Goal: Register for event/course

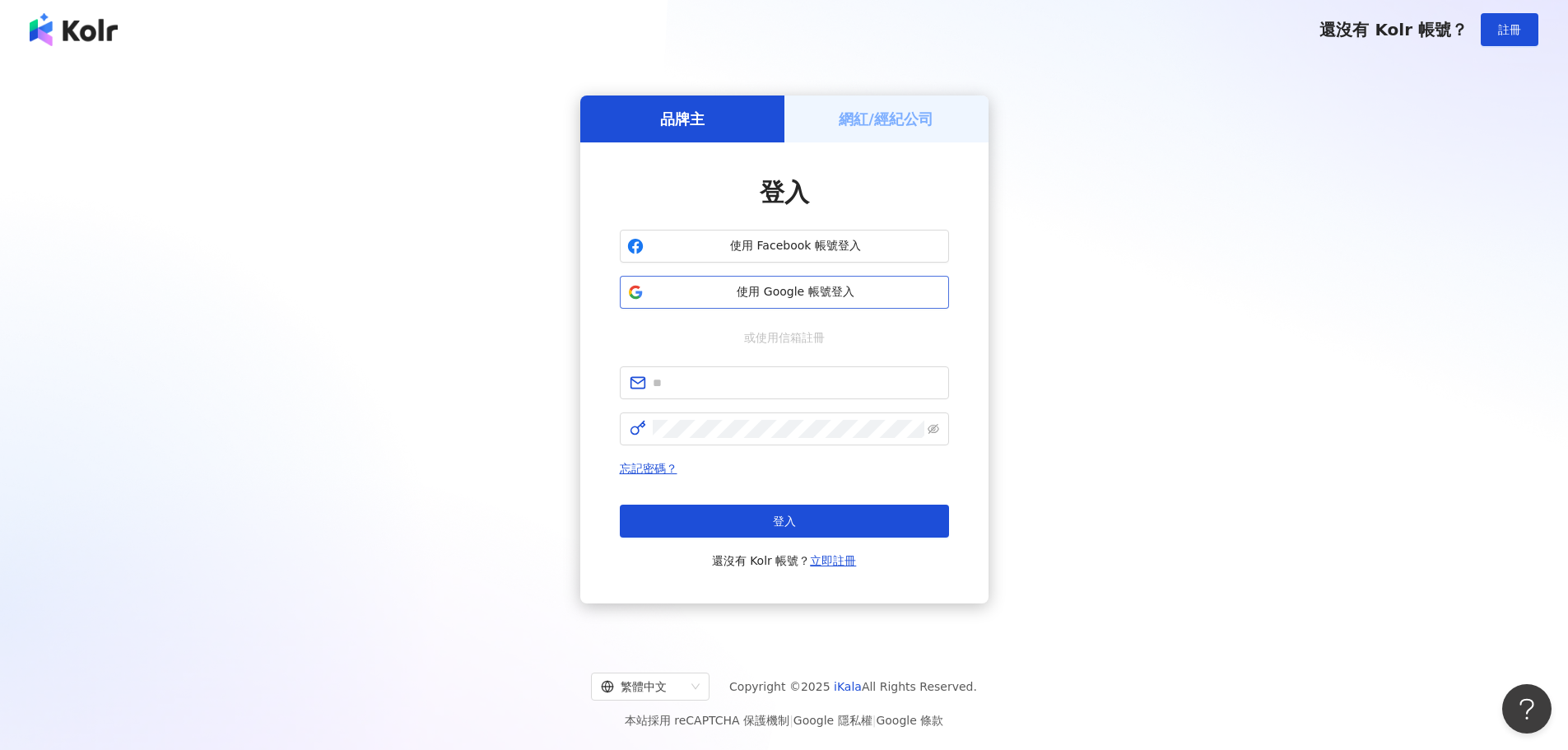
click at [808, 283] on button "使用 Google 帳號登入" at bounding box center [784, 292] width 329 height 33
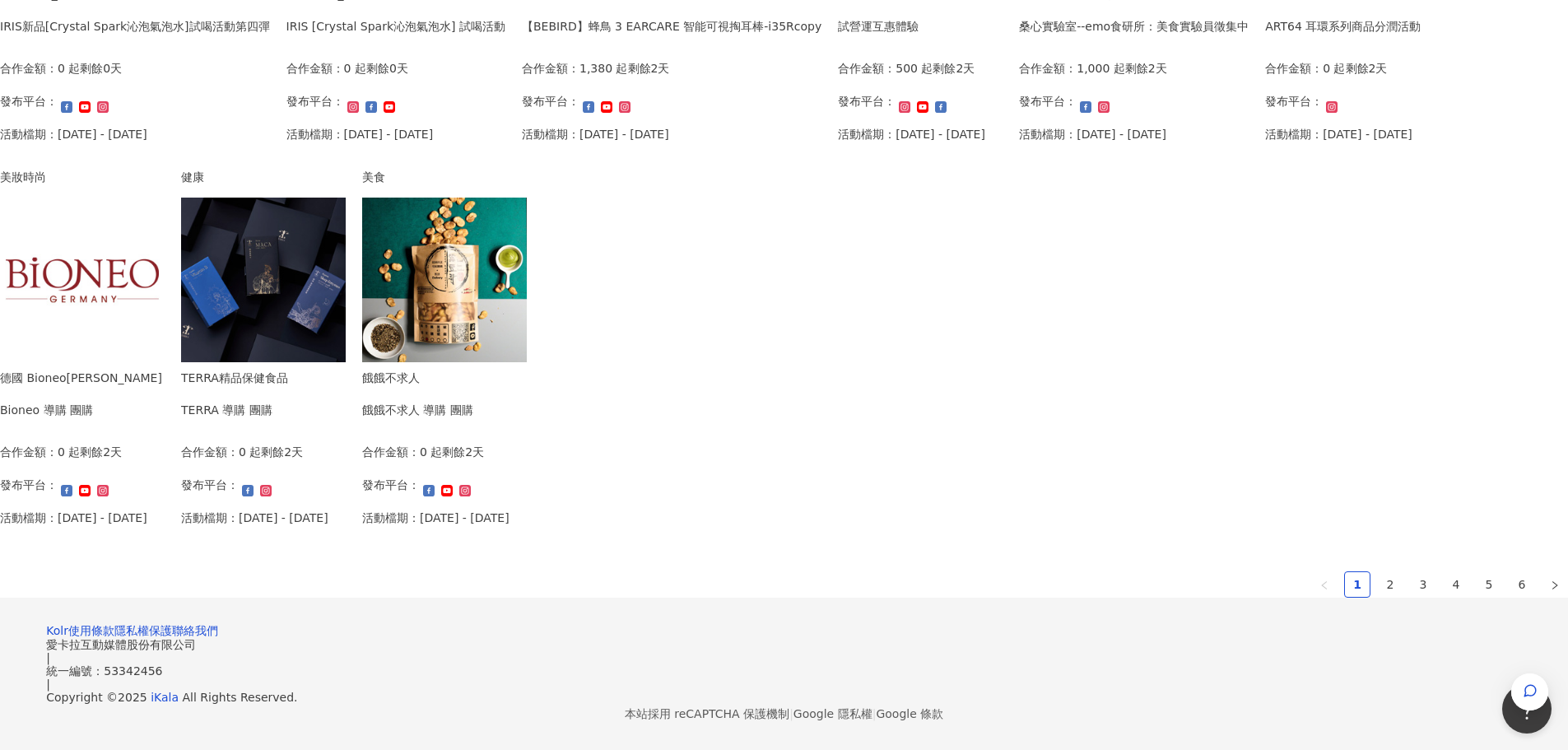
scroll to position [824, 0]
click at [1378, 597] on link "2" at bounding box center [1389, 584] width 24 height 24
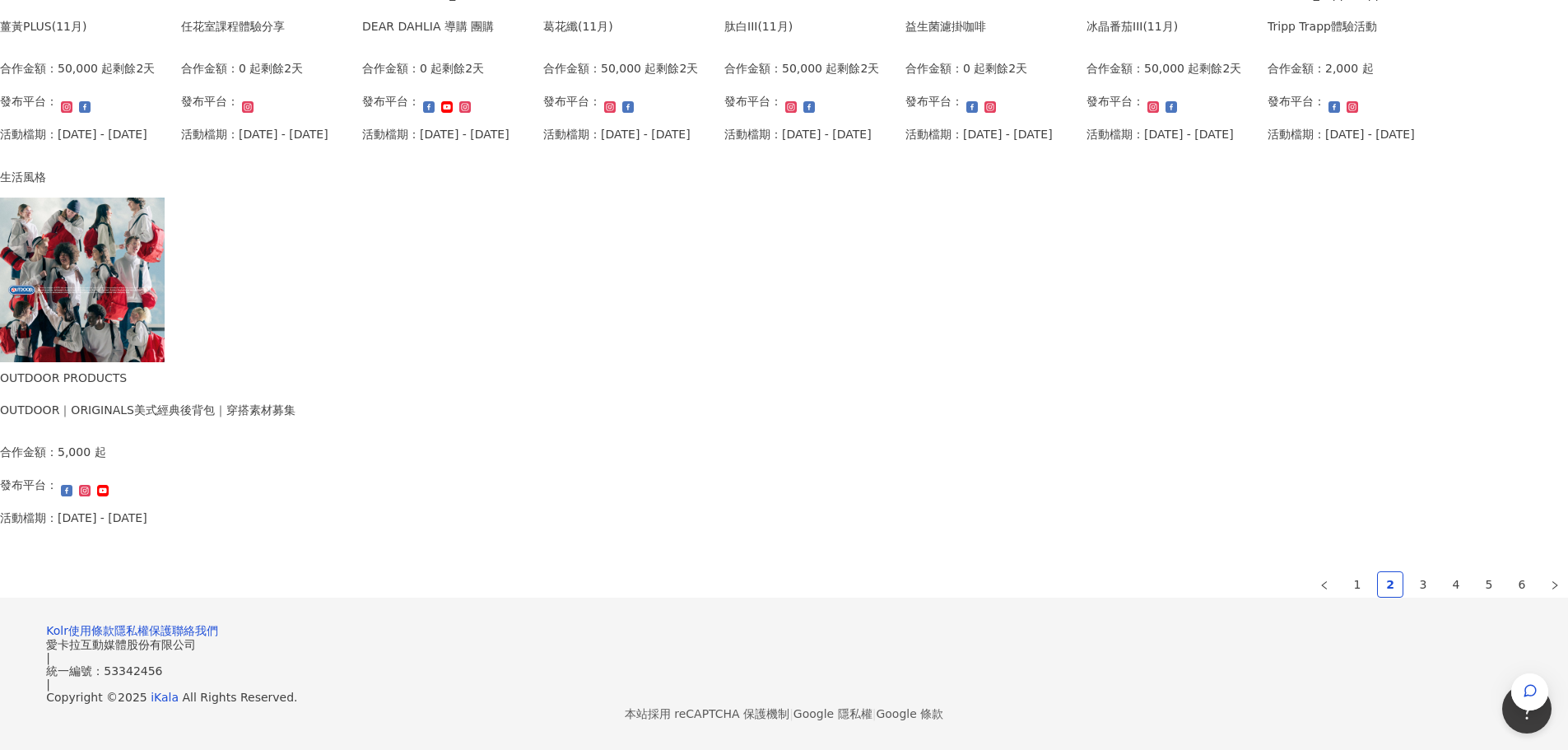
scroll to position [984, 0]
click at [1411, 572] on link "3" at bounding box center [1422, 584] width 24 height 24
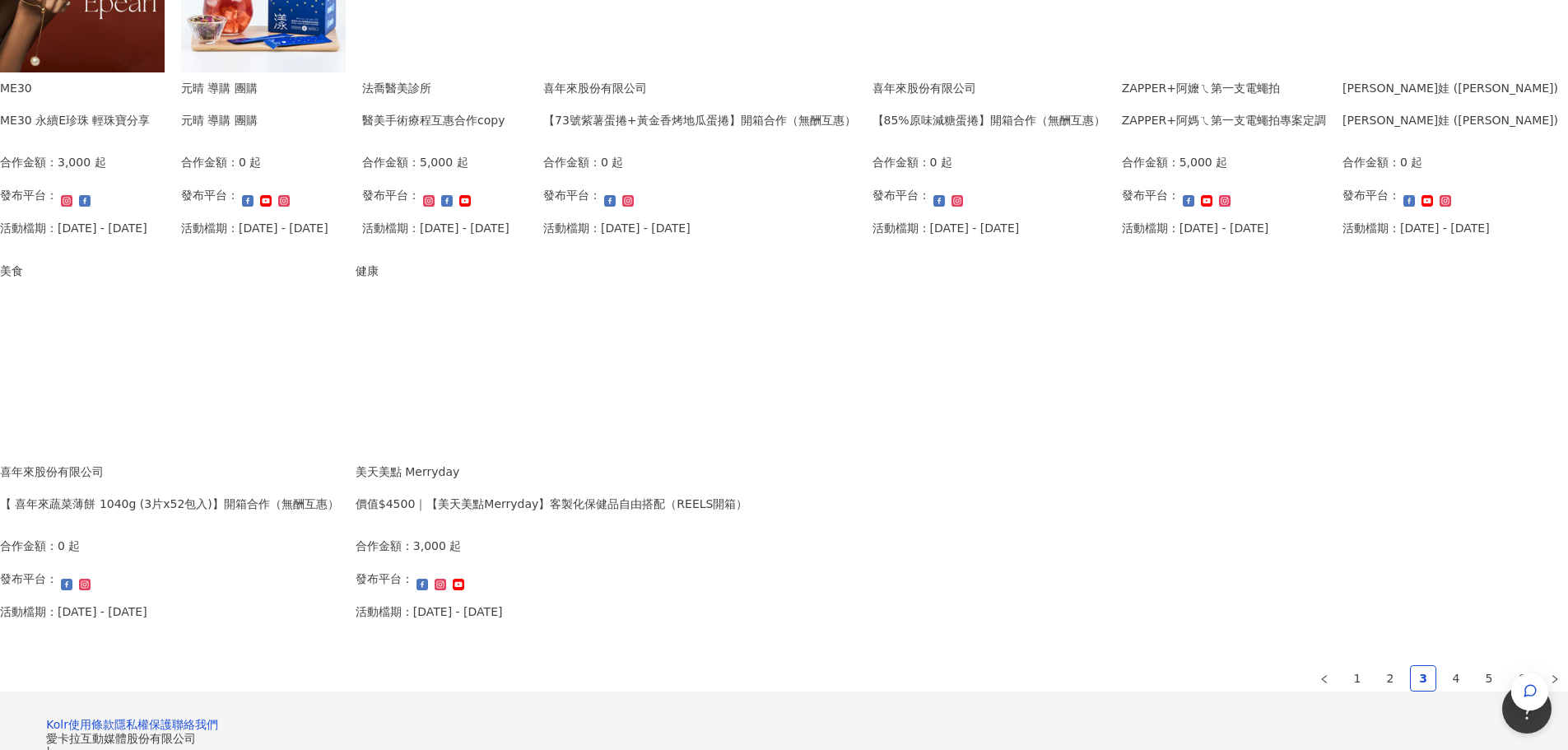
scroll to position [408, 0]
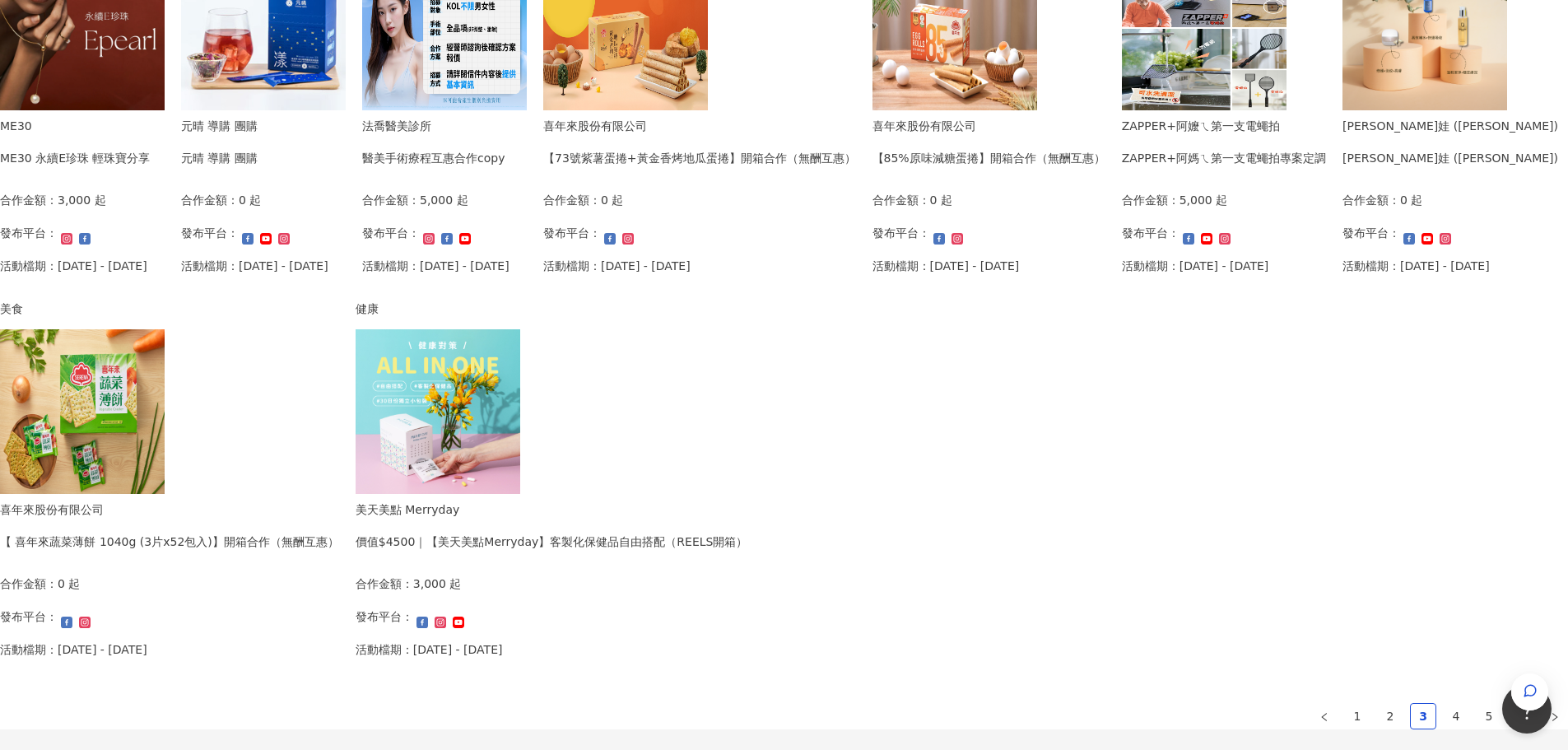
click at [1143, 287] on div "ZAPPER+阿嬤ㄟ第一支電蠅拍 ZAPPER+阿媽ㄟ第一支電蠅拍專案定調 合作金額： 5,000 起 發布平台： 活動檔期：[DATE] - [DATE]" at bounding box center [1223, 201] width 204 height 170
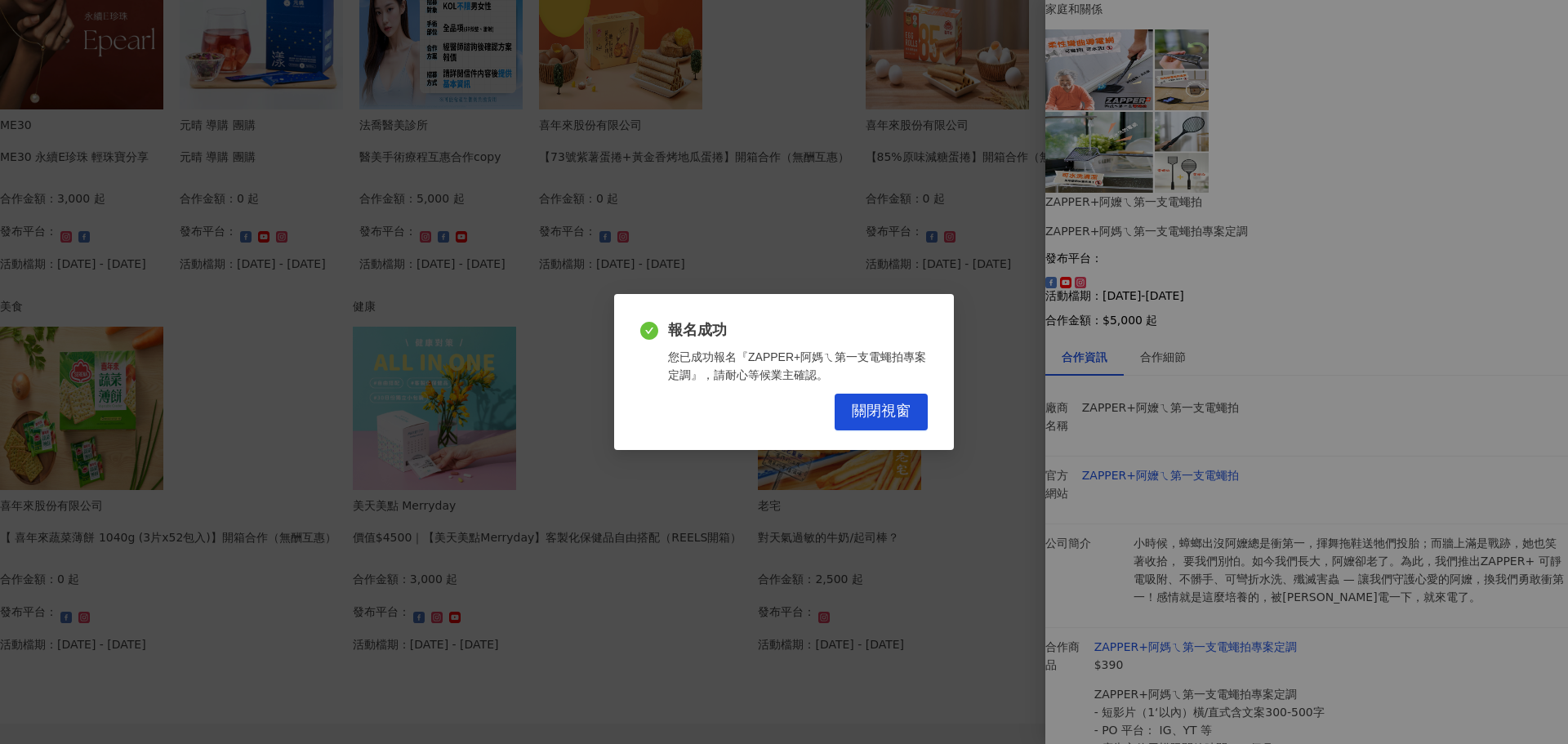
drag, startPoint x: 1004, startPoint y: 197, endPoint x: 993, endPoint y: 197, distance: 11.0
click at [1004, 198] on div "報名成功 您已成功報名『ZAPPER+阿媽ㄟ第一支電蠅拍專案定調』，請耐心等候業主確認。 關閉視窗" at bounding box center [784, 372] width 1568 height 744
click at [903, 414] on span "關閉視窗" at bounding box center [880, 412] width 59 height 18
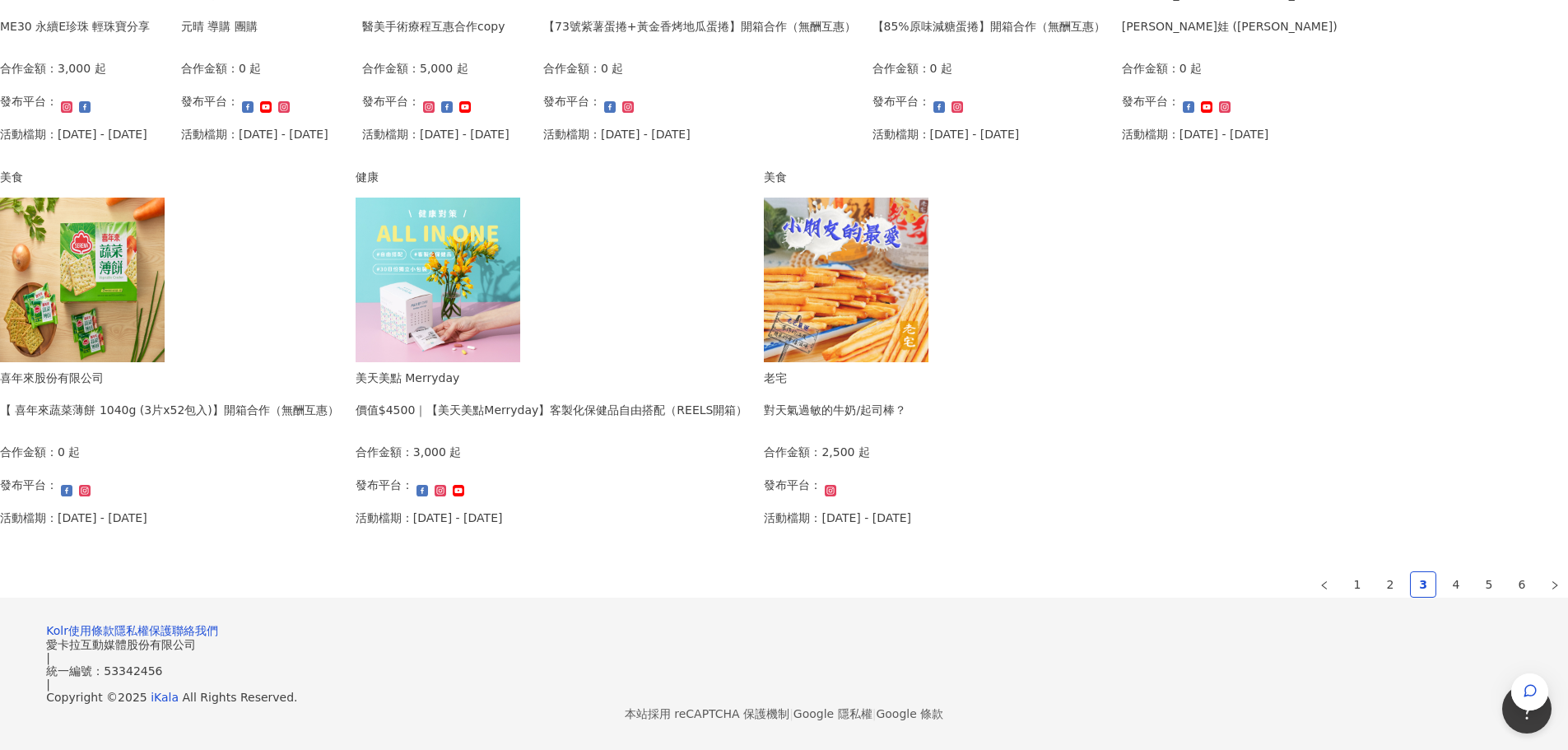
scroll to position [905, 0]
click at [1444, 597] on link "4" at bounding box center [1455, 584] width 24 height 24
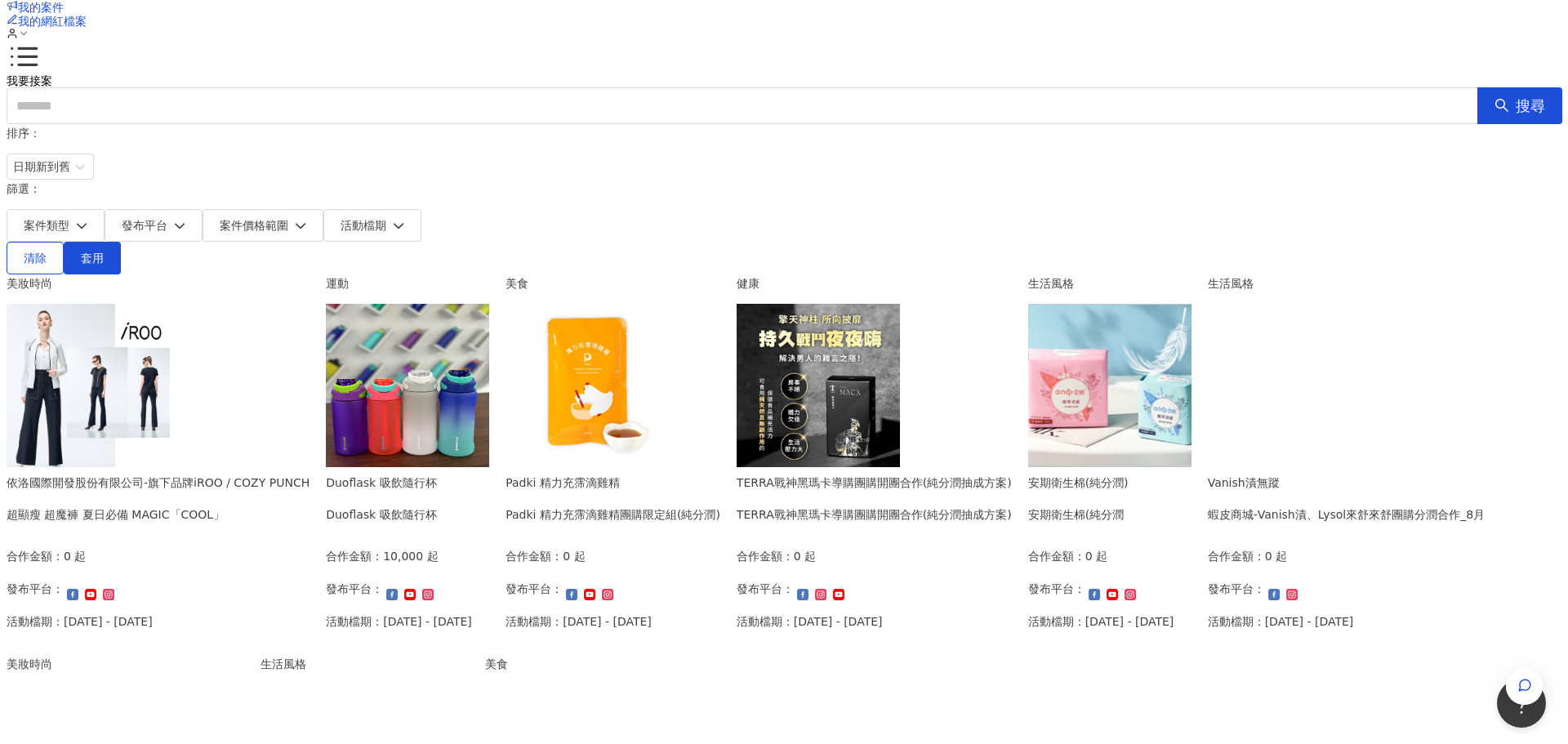
scroll to position [4, 0]
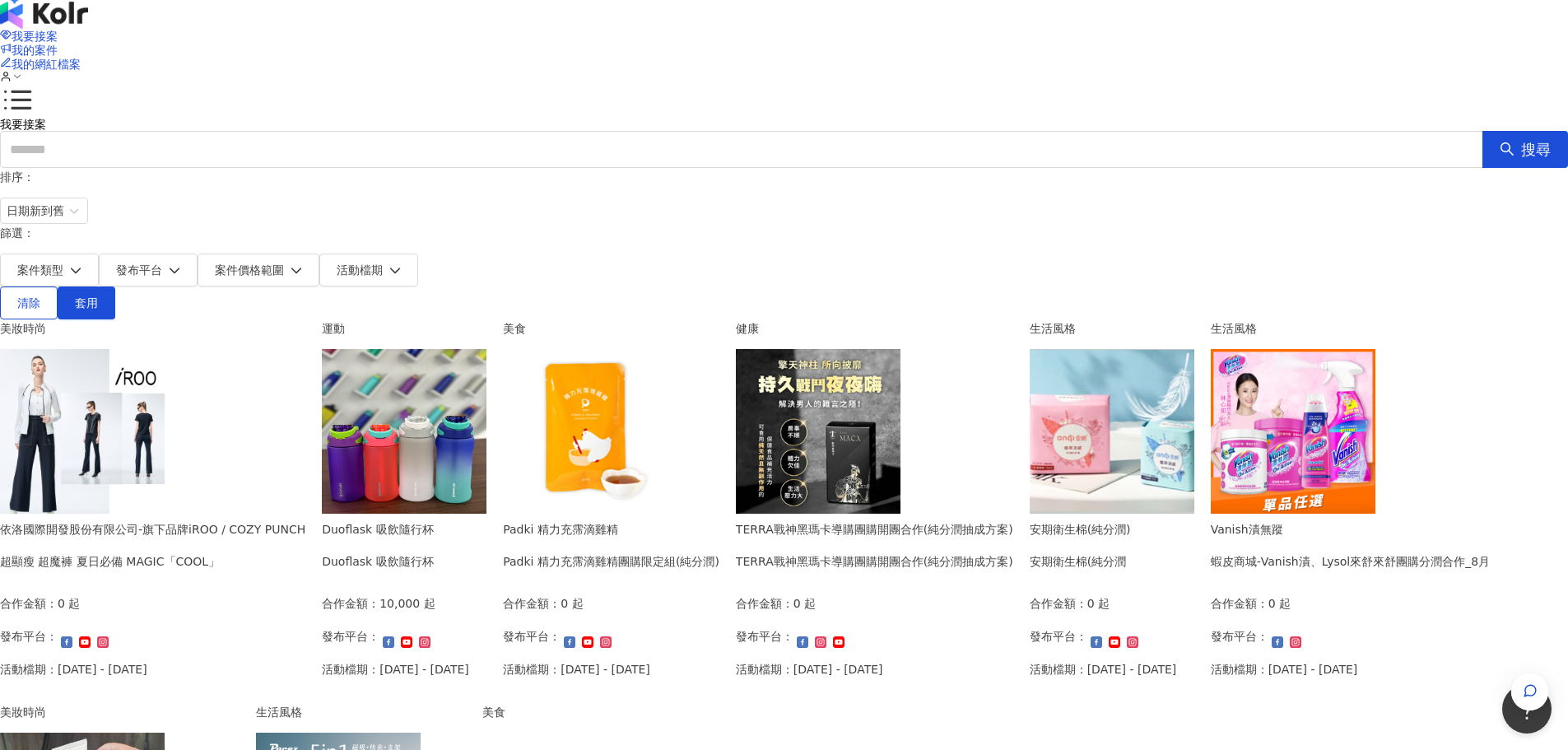
click at [469, 521] on div "Duoflask 吸飲隨行杯 Duoflask 吸飲隨行杯 合作金額： 10,000 起 發布平台： 活動檔期：[DATE] - [DATE]" at bounding box center [395, 605] width 148 height 170
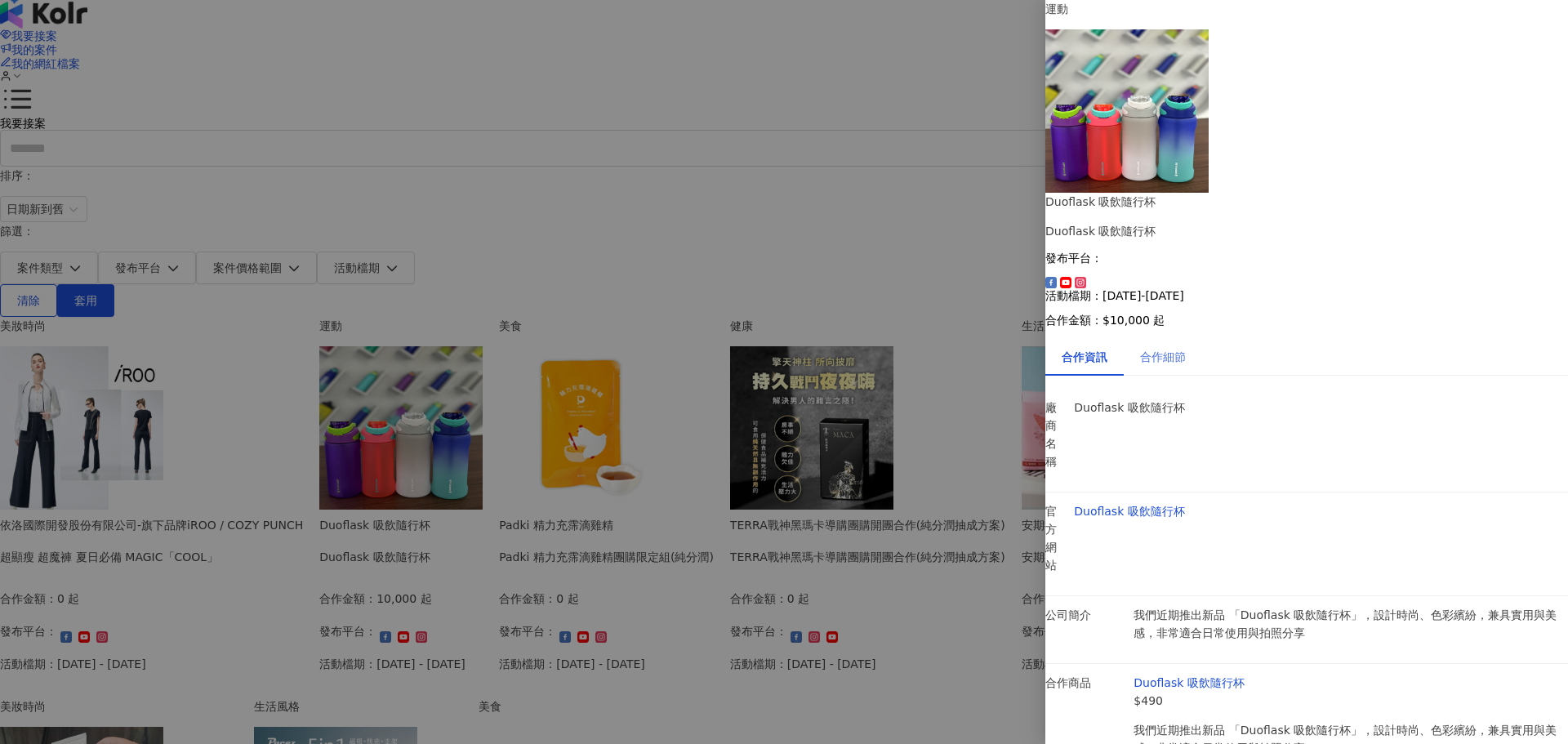
click at [1202, 338] on div "合作細節" at bounding box center [1162, 357] width 78 height 38
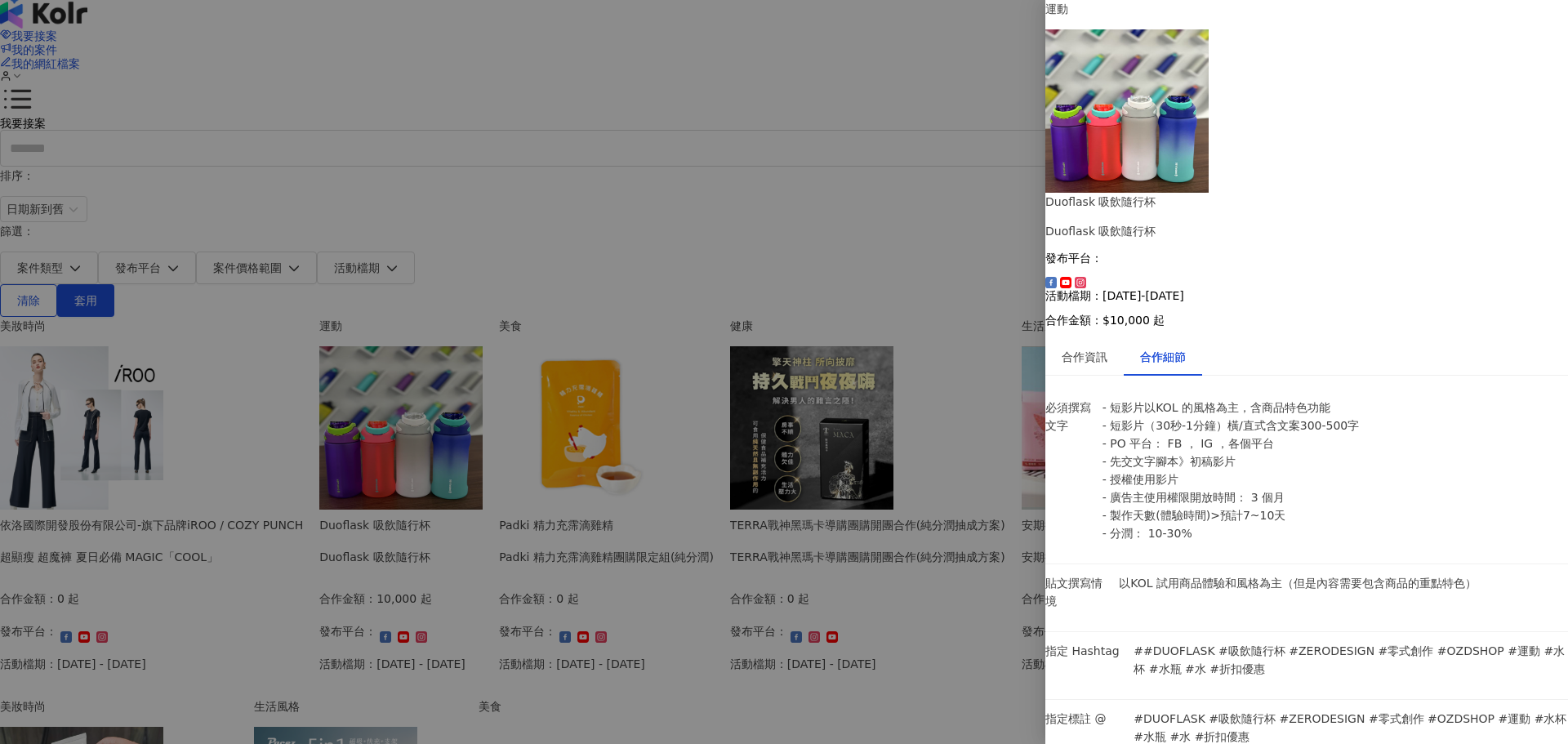
scroll to position [559, 0]
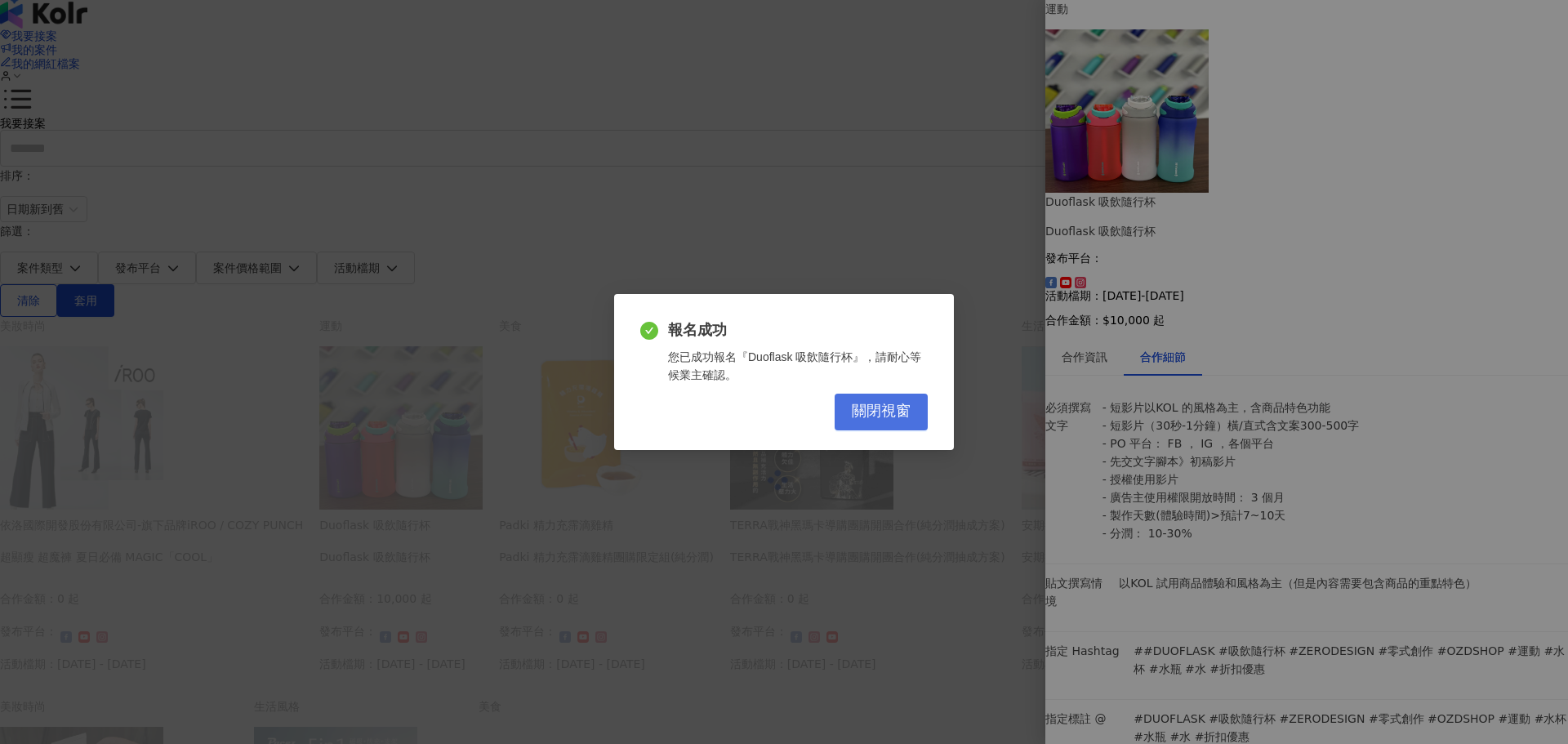
click at [888, 404] on span "關閉視窗" at bounding box center [880, 412] width 59 height 18
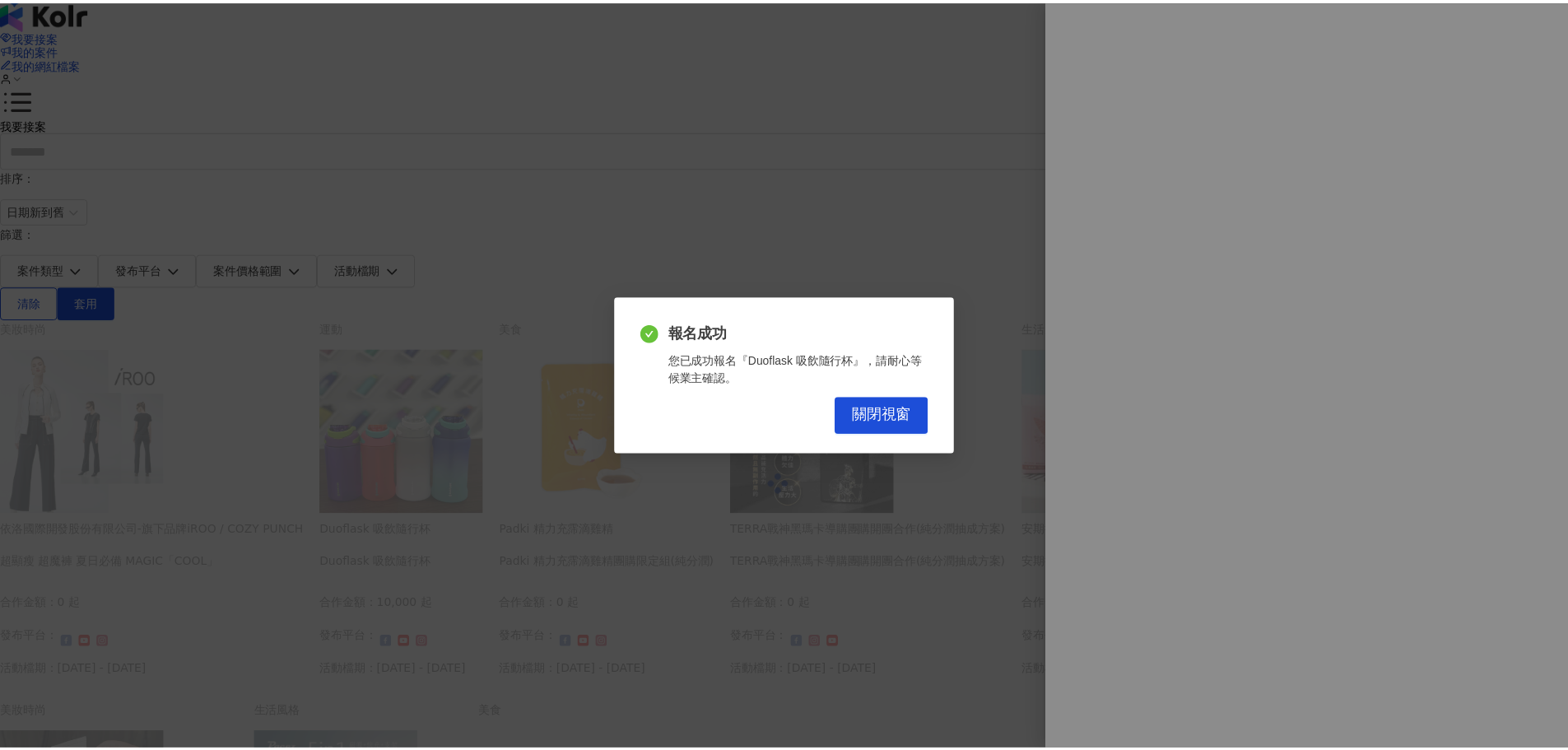
scroll to position [0, 0]
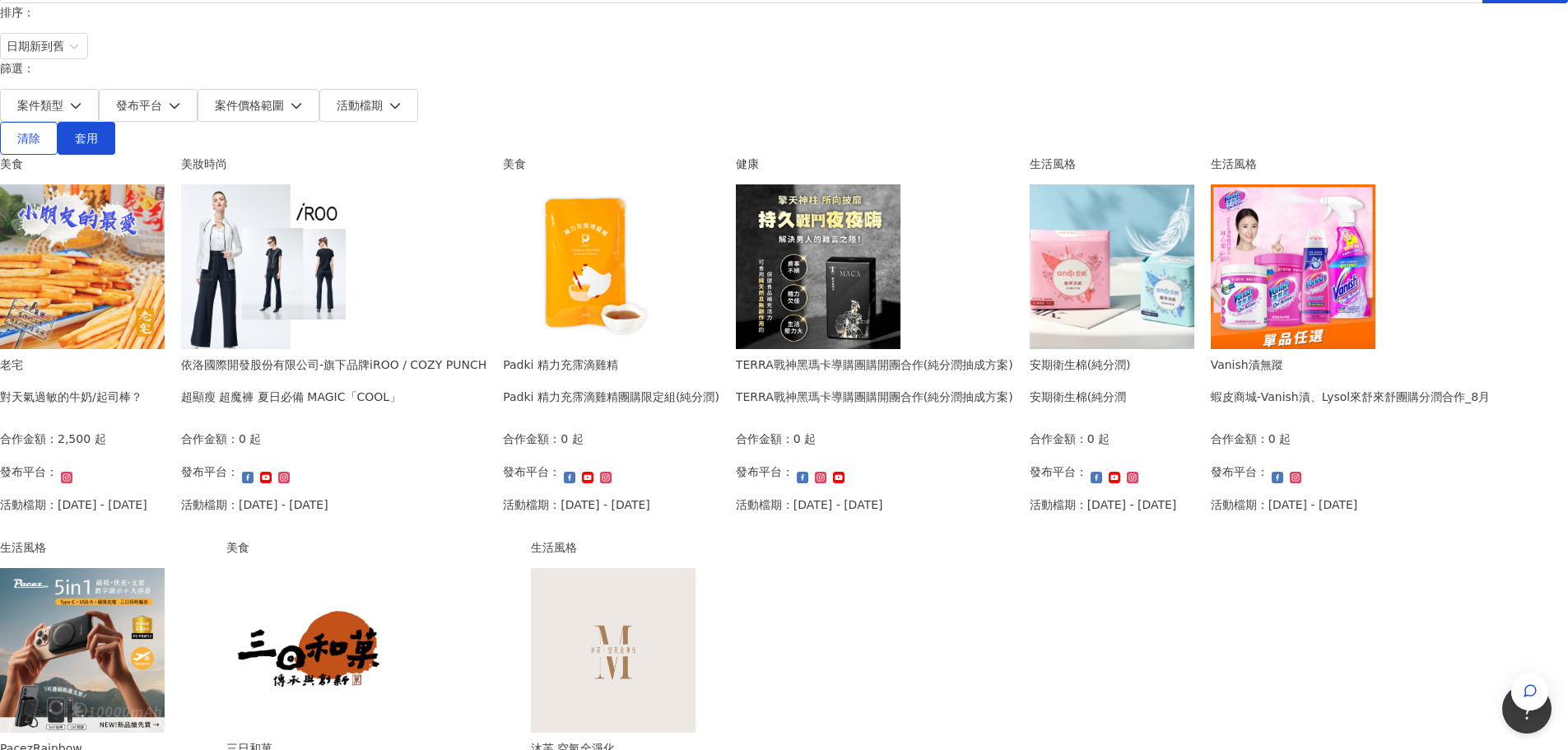
click at [1375, 464] on div "我要接案 我的案件 我的網紅檔案 我要接案 搜尋 排序： 日期新到舊 篩選： 案件類型 發布平台 案件價格範圍 活動檔期 清除 套用 美食 老宅 對天氣過敏的…" at bounding box center [784, 475] width 1568 height 1289
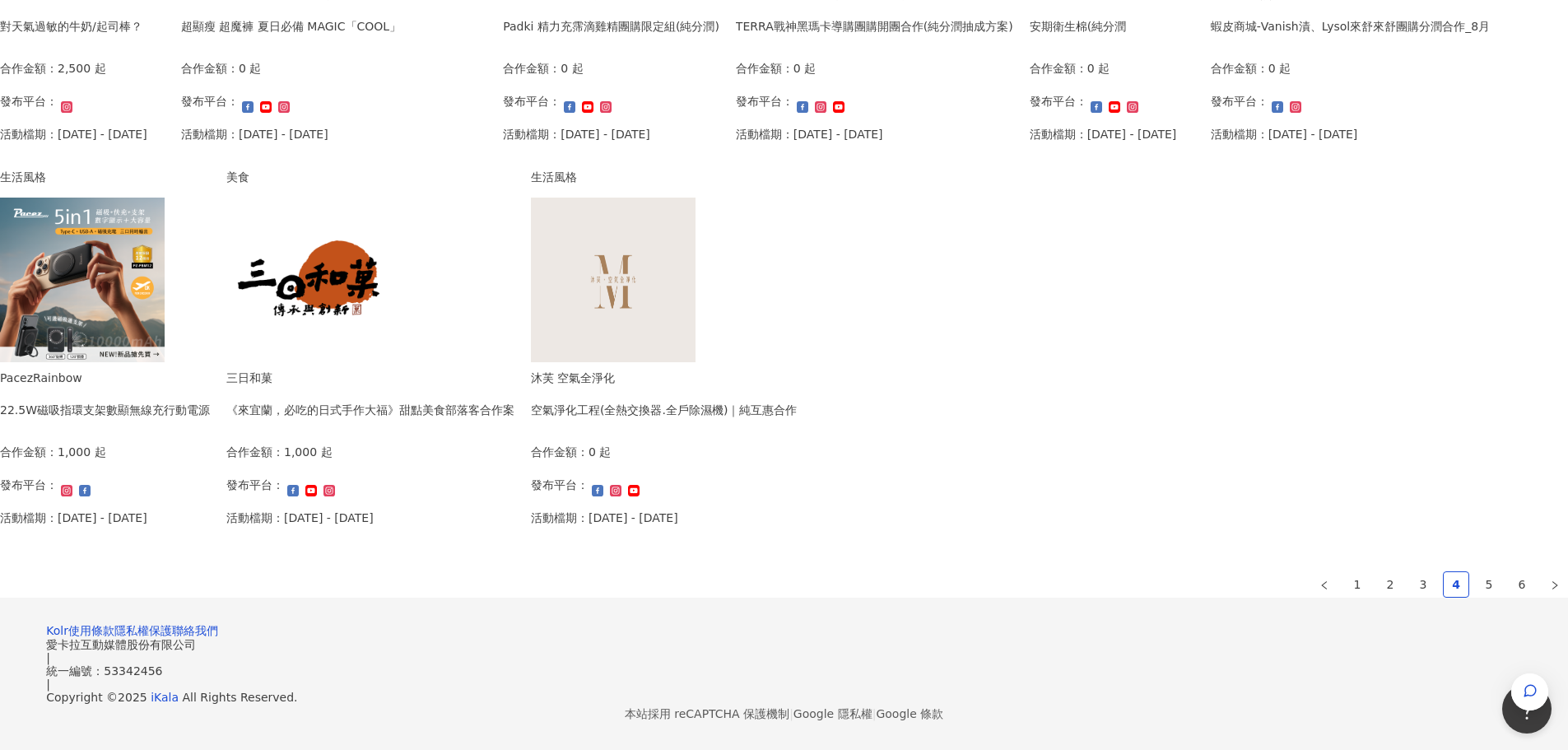
scroll to position [992, 0]
click at [1477, 572] on link "5" at bounding box center [1488, 584] width 24 height 24
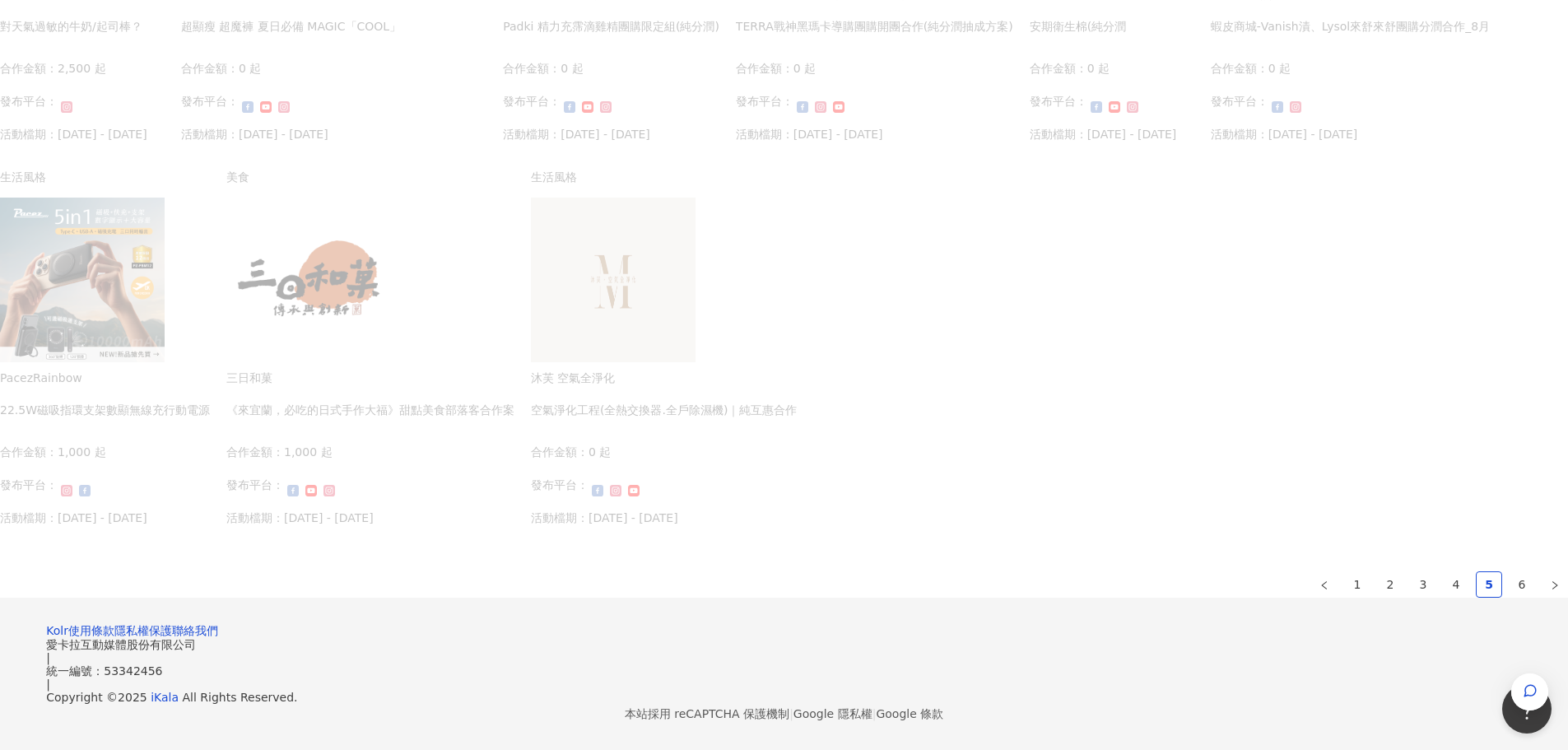
scroll to position [1017, 0]
click at [1510, 572] on link "6" at bounding box center [1521, 584] width 24 height 24
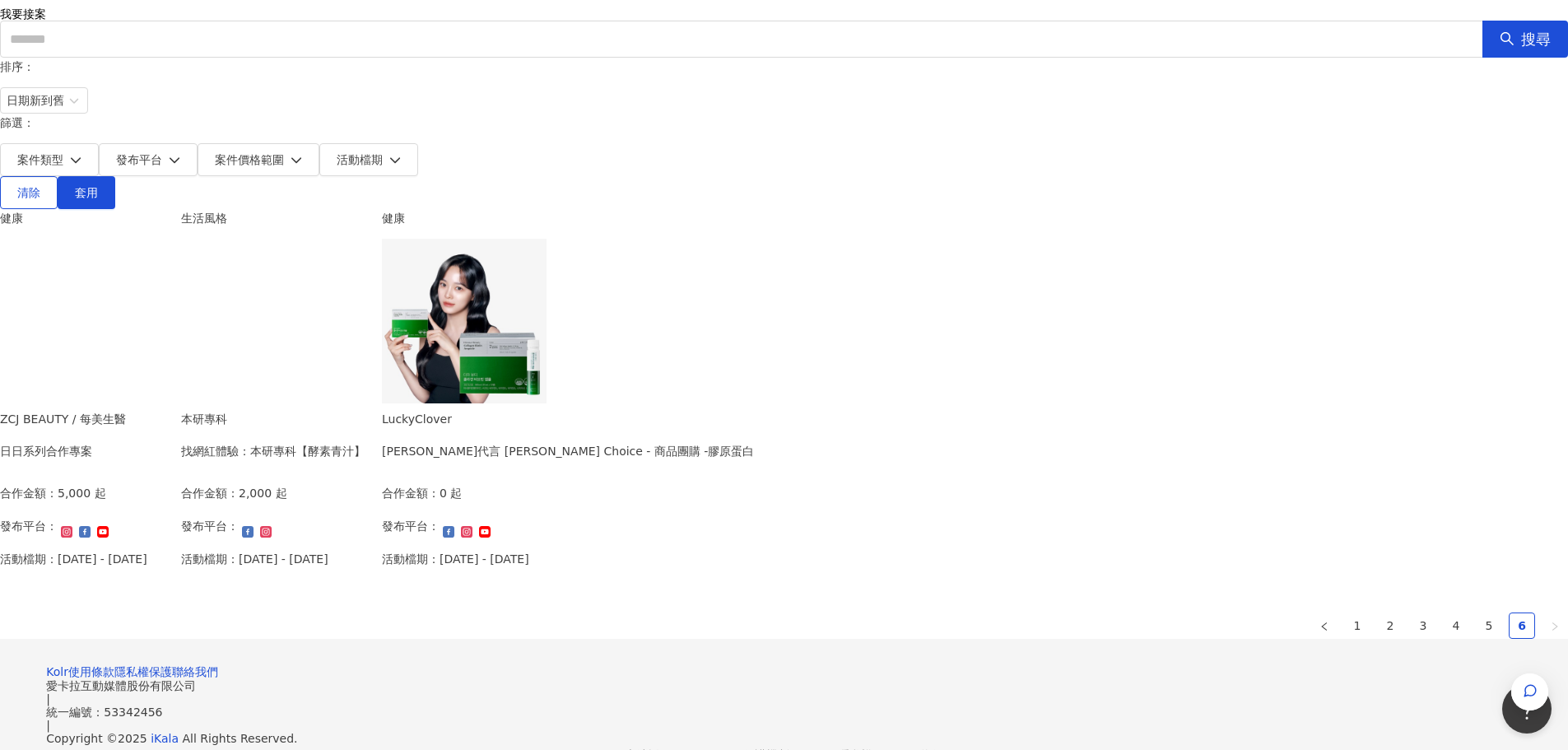
scroll to position [203, 0]
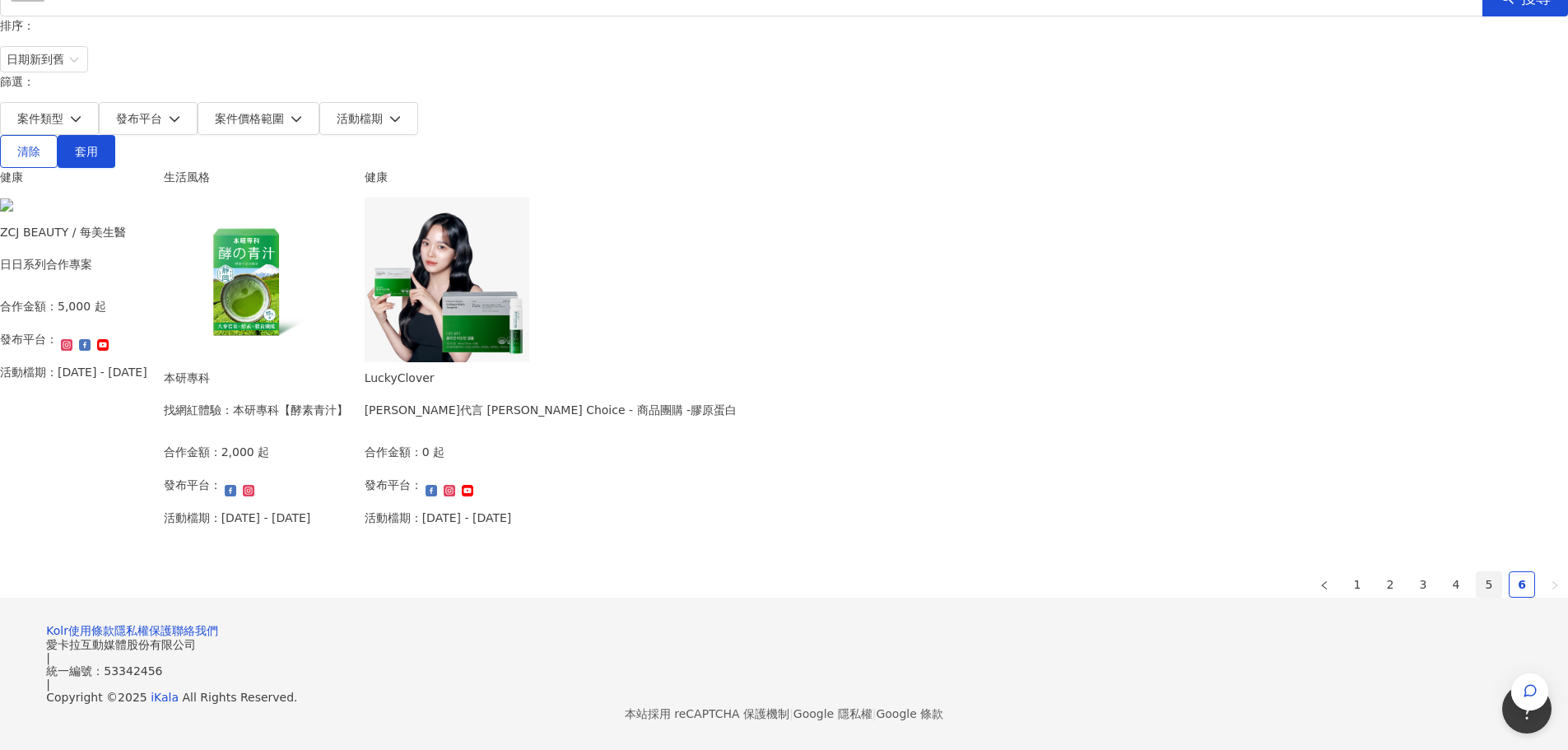
click at [1477, 572] on link "5" at bounding box center [1488, 584] width 24 height 24
